Goal: Task Accomplishment & Management: Manage account settings

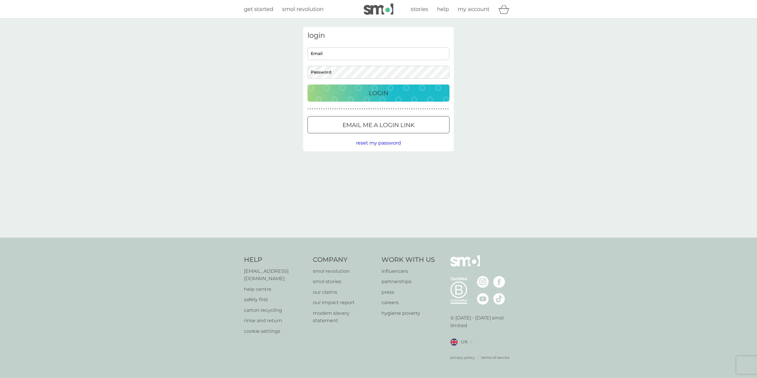
type input "jrzirvine@gmail.com"
click at [346, 90] on div "Login" at bounding box center [378, 92] width 130 height 9
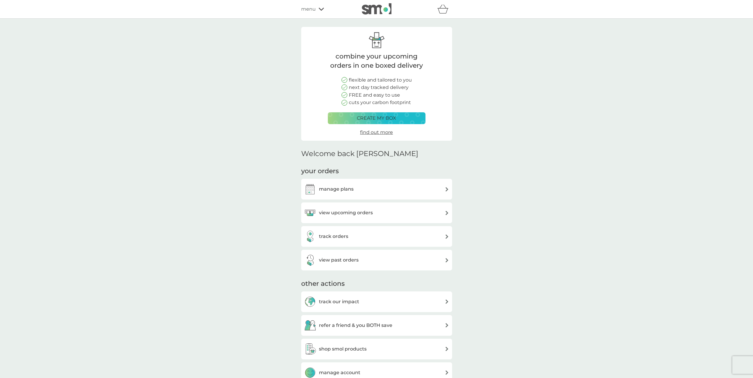
scroll to position [30, 0]
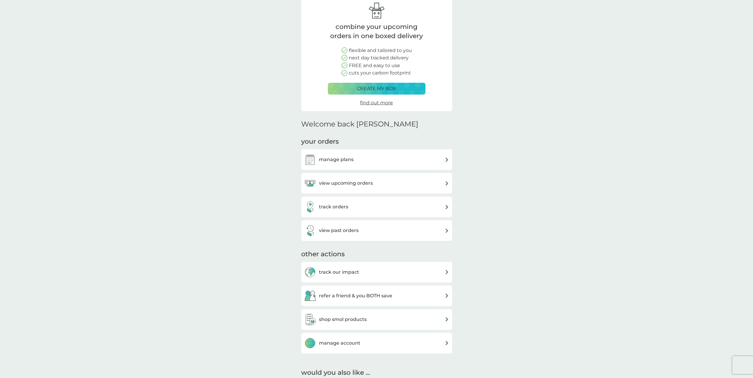
click at [363, 153] on div "manage plans" at bounding box center [376, 159] width 151 height 21
click at [360, 160] on div "manage plans" at bounding box center [376, 160] width 145 height 12
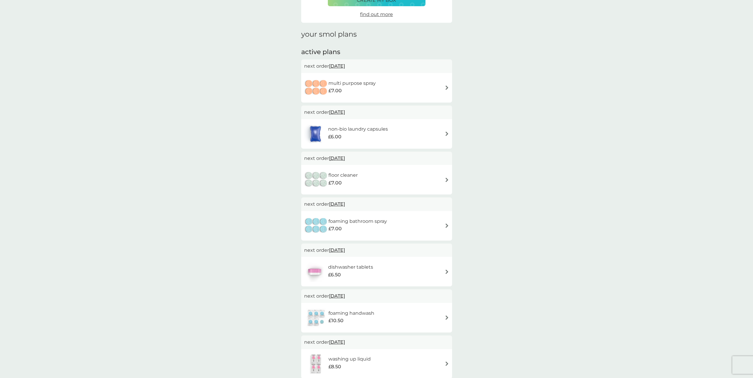
scroll to position [59, 0]
